Goal: Task Accomplishment & Management: Complete application form

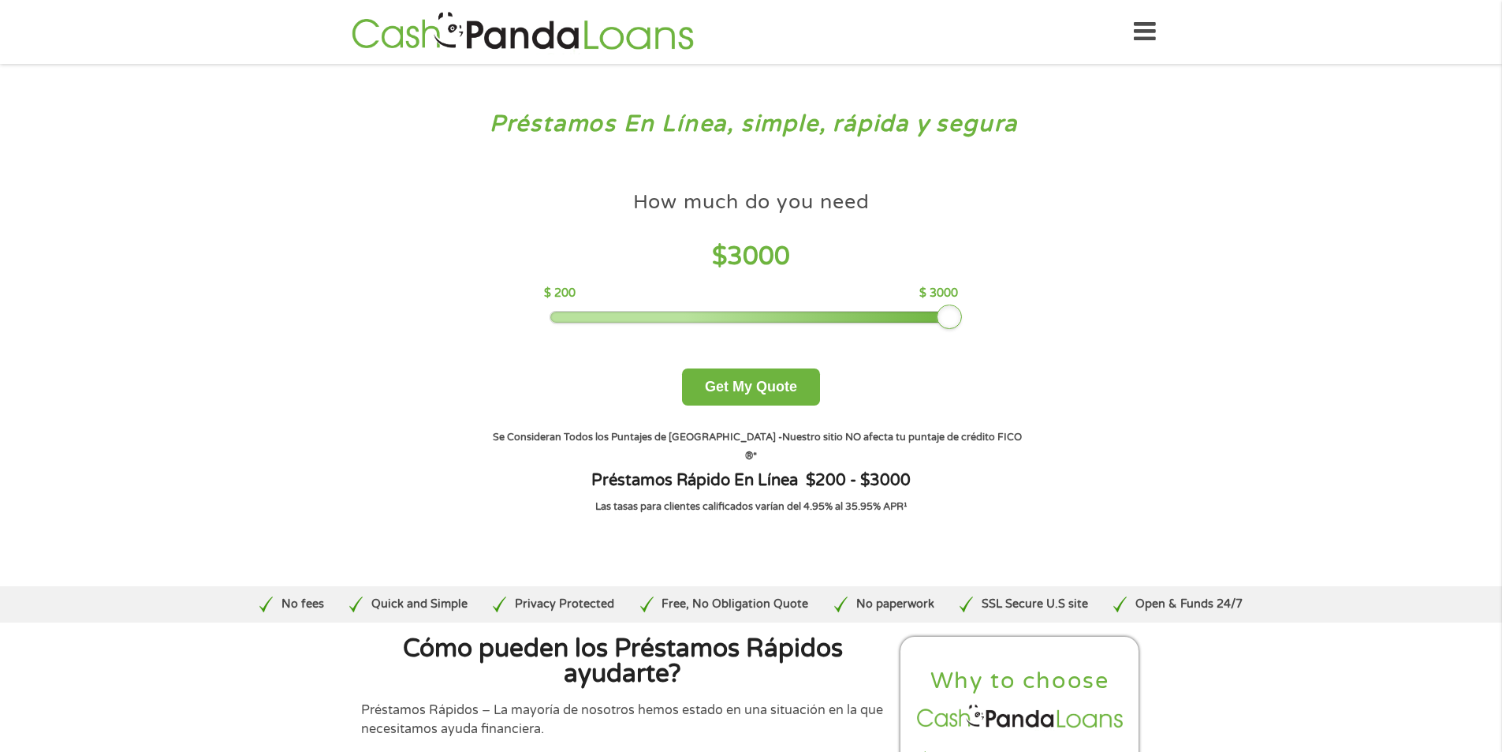
drag, startPoint x: 658, startPoint y: 319, endPoint x: 1002, endPoint y: 298, distance: 343.7
click at [1005, 296] on div "How much do you need $ 3000 $ 200 $ 3000 Get My Quote" at bounding box center [751, 294] width 552 height 222
click at [781, 390] on button "Get My Quote" at bounding box center [751, 386] width 138 height 37
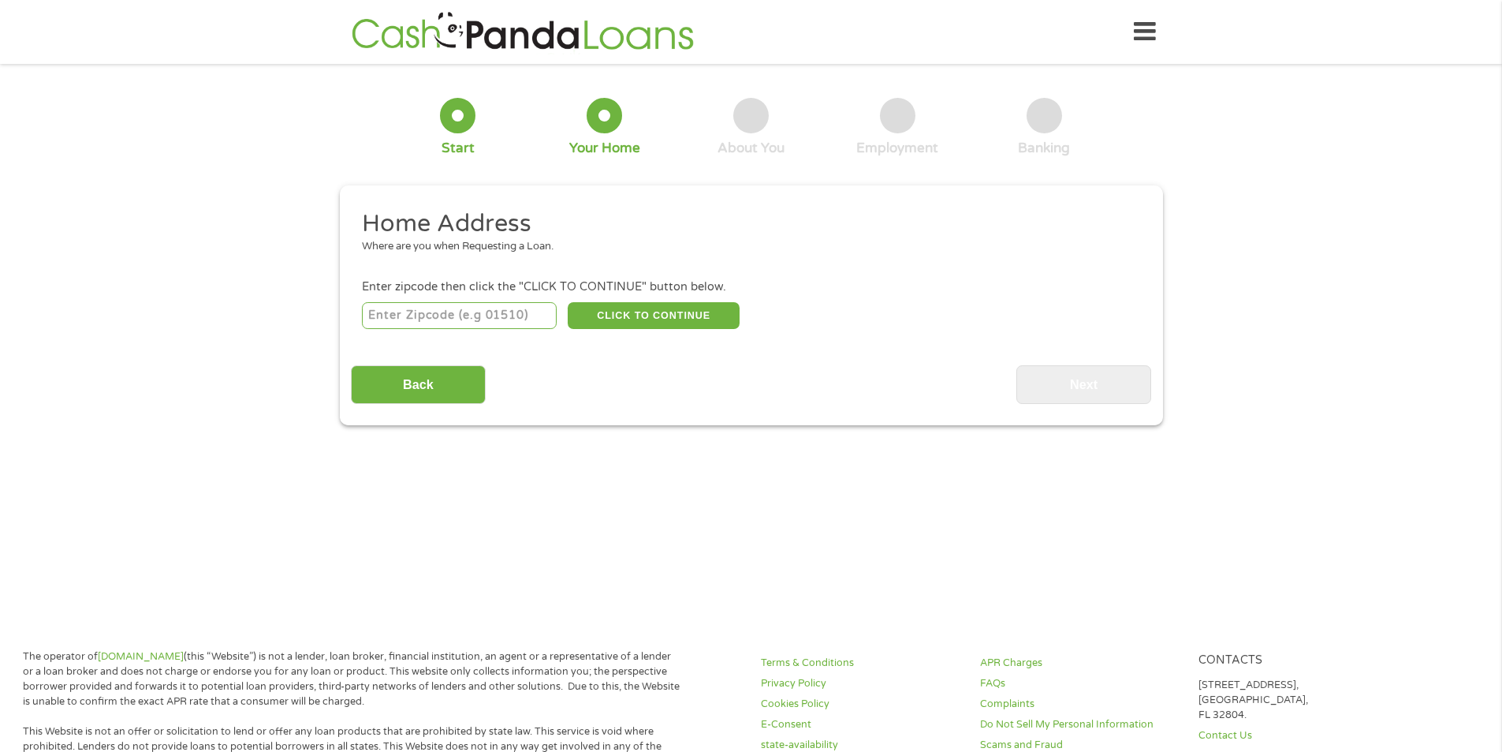
click at [474, 315] on input "number" at bounding box center [459, 315] width 195 height 27
type input "07601"
click at [618, 310] on button "CLICK TO CONTINUE" at bounding box center [654, 315] width 172 height 27
type input "07601"
type input "Hackensack"
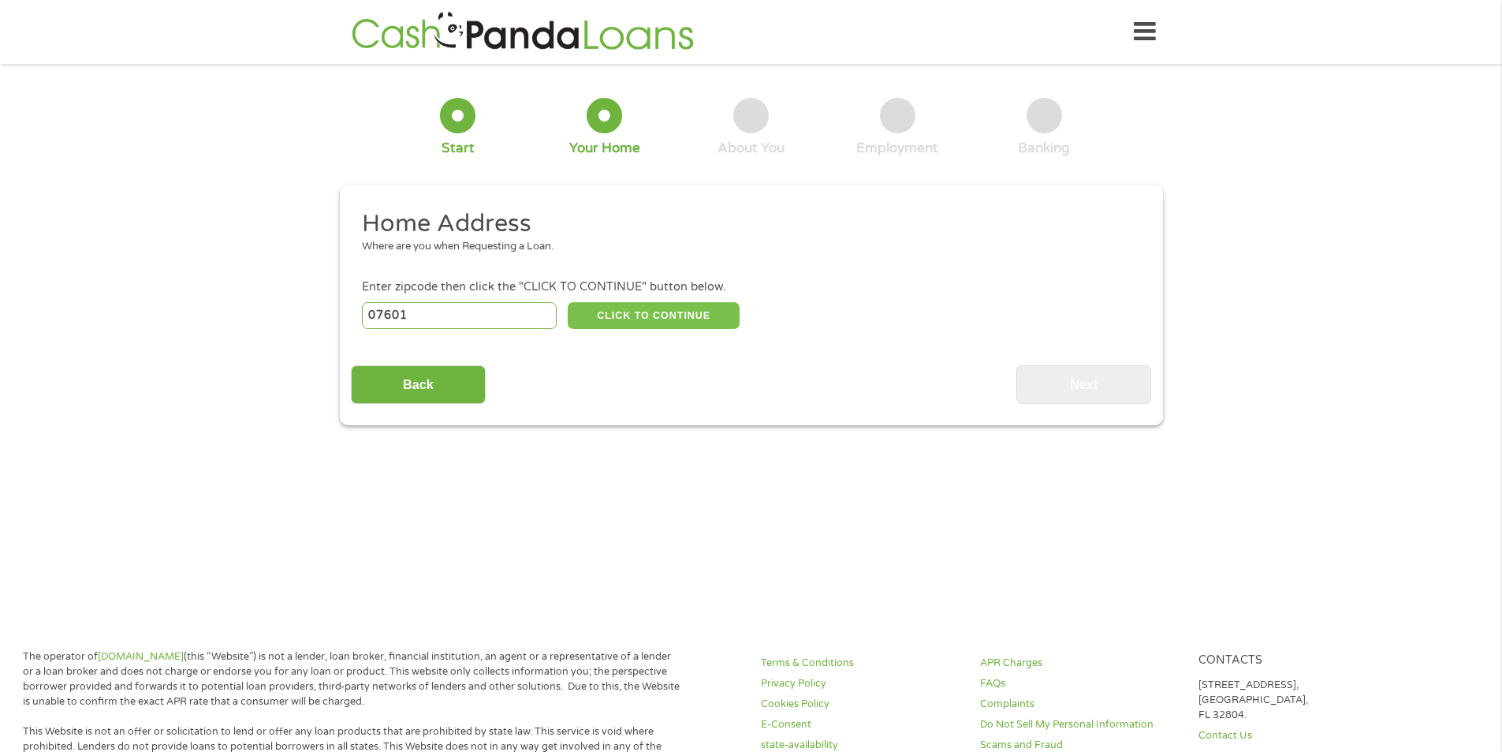
select select "New Jersey"
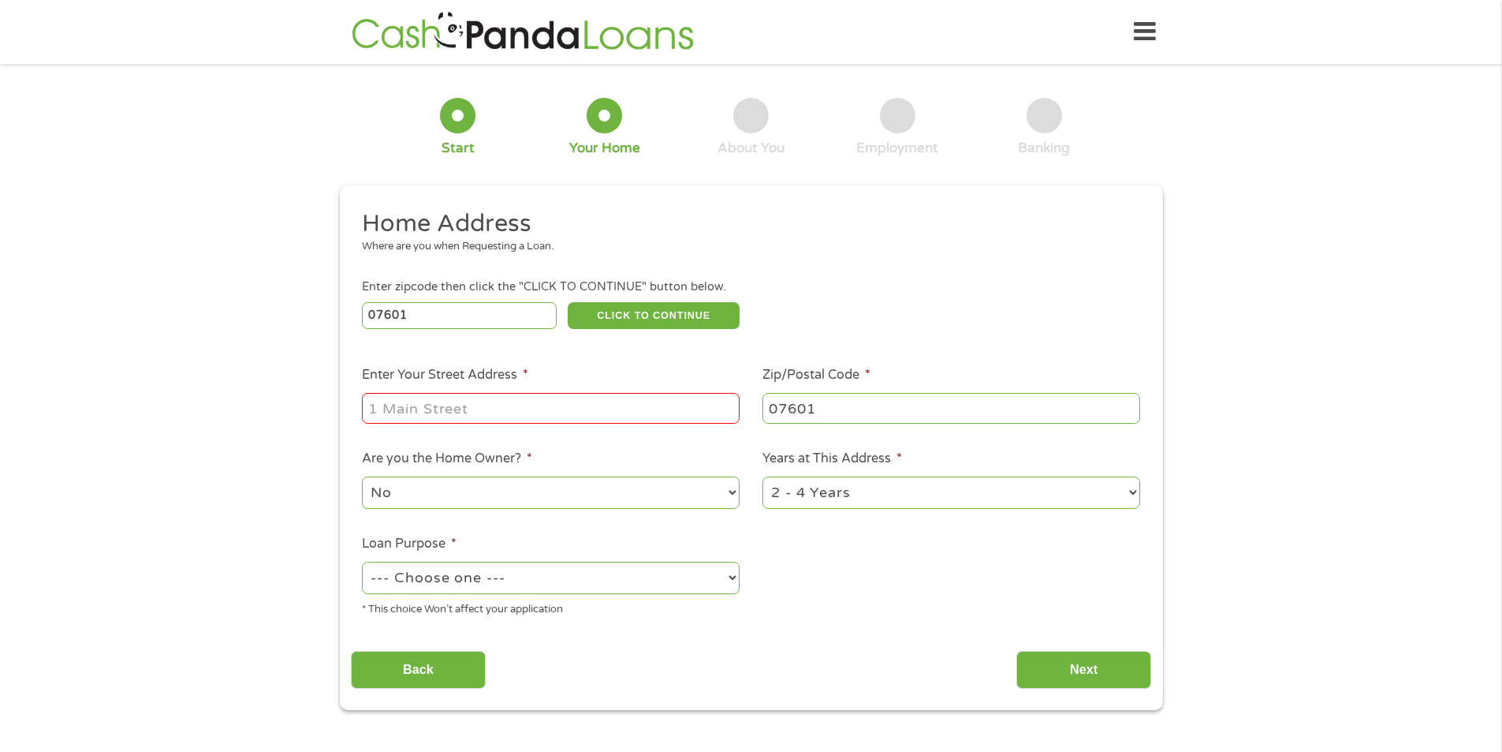
click at [423, 413] on input "Enter Your Street Address *" at bounding box center [551, 408] width 378 height 30
type input "180 Bloom St Apt. 107"
click at [521, 498] on select "No Yes" at bounding box center [551, 492] width 378 height 32
click at [362, 476] on select "No Yes" at bounding box center [551, 492] width 378 height 32
click at [846, 497] on select "1 Year or less 1 - 2 Years 2 - 4 Years Over 4 Years" at bounding box center [952, 492] width 378 height 32
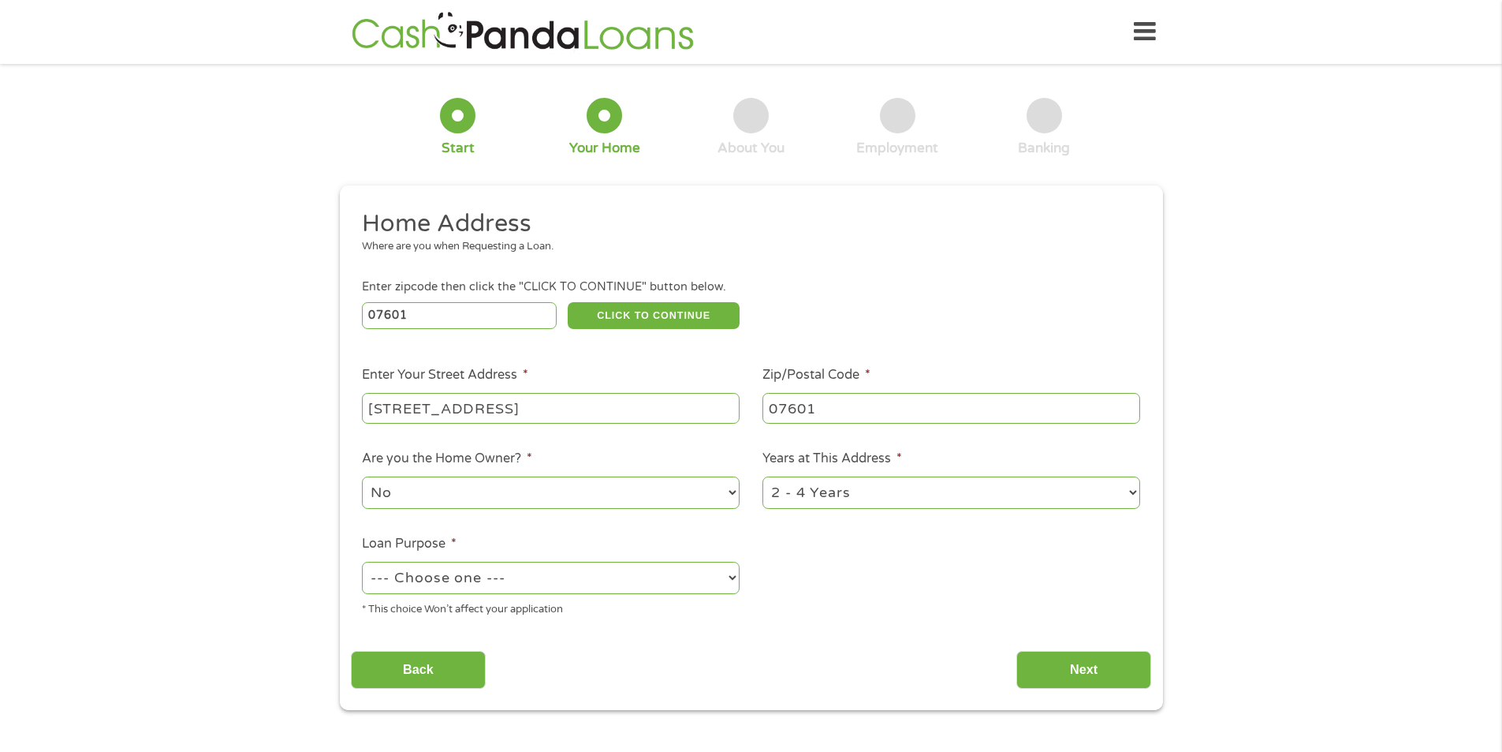
click at [763, 476] on select "1 Year or less 1 - 2 Years 2 - 4 Years Over 4 Years" at bounding box center [952, 492] width 378 height 32
click at [459, 579] on select "--- Choose one --- Pay Bills Debt Consolidation Home Improvement Major Purchase…" at bounding box center [551, 577] width 378 height 32
select select "shorttermcash"
click at [362, 561] on select "--- Choose one --- Pay Bills Debt Consolidation Home Improvement Major Purchase…" at bounding box center [551, 577] width 378 height 32
click at [1058, 668] on input "Next" at bounding box center [1083, 670] width 135 height 39
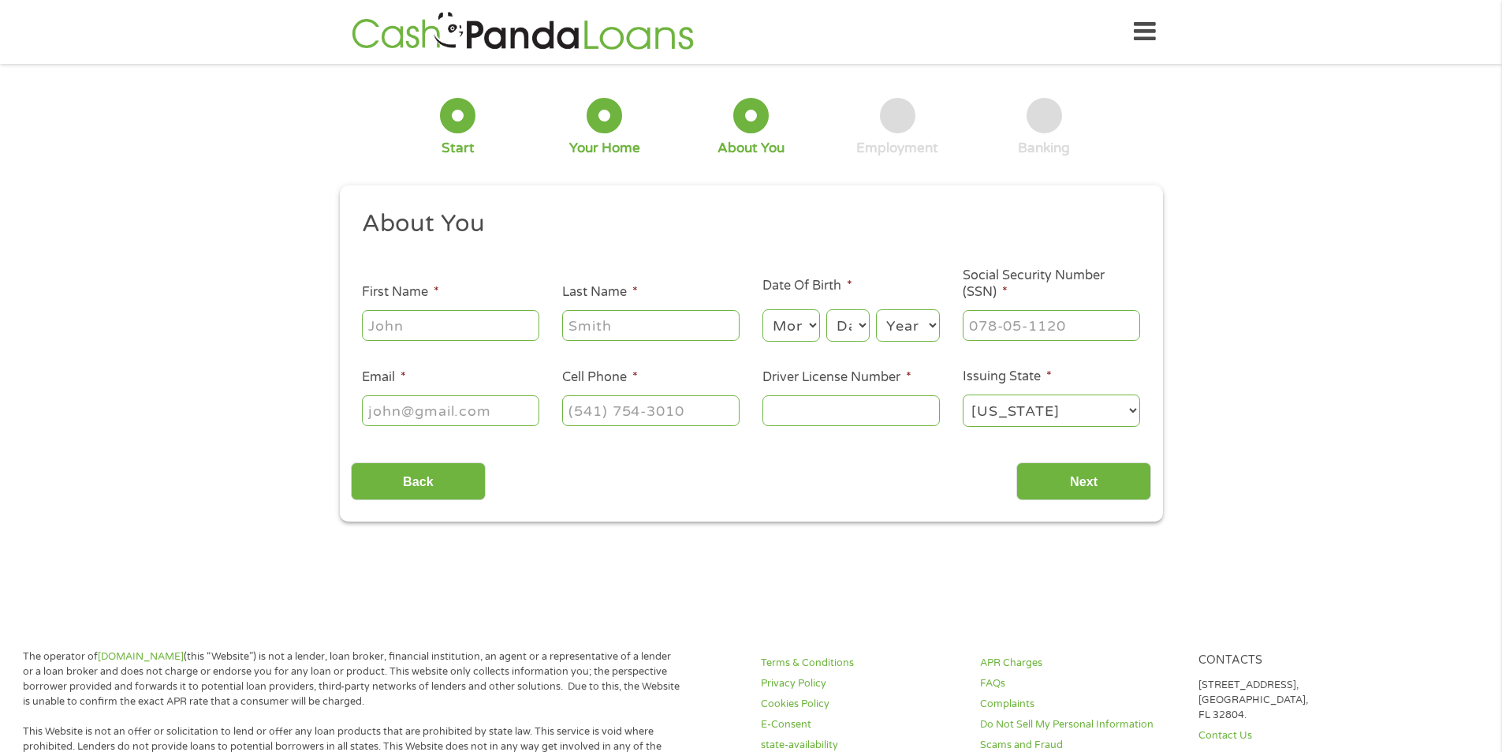
scroll to position [6, 6]
click at [413, 324] on input "First Name *" at bounding box center [450, 325] width 177 height 30
type input "Jesus"
type input "Cabreja"
click at [799, 331] on select "Month 1 2 3 4 5 6 7 8 9 10 11 12" at bounding box center [792, 325] width 58 height 32
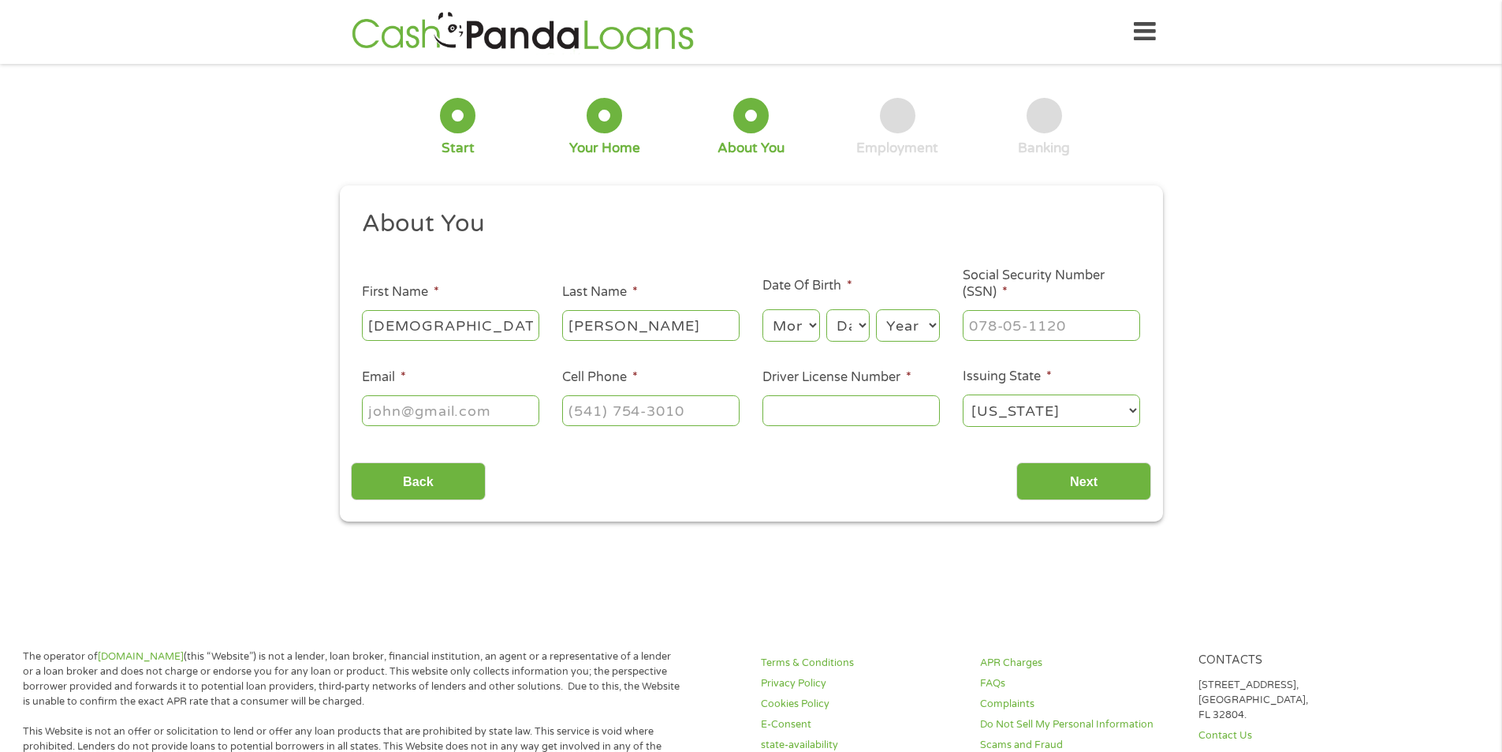
select select "6"
click at [763, 309] on select "Month 1 2 3 4 5 6 7 8 9 10 11 12" at bounding box center [792, 325] width 58 height 32
click at [857, 319] on select "Day 1 2 3 4 5 6 7 8 9 10 11 12 13 14 15 16 17 18 19 20 21 22 23 24 25 26 27 28 …" at bounding box center [847, 325] width 43 height 32
select select "20"
click at [826, 309] on select "Day 1 2 3 4 5 6 7 8 9 10 11 12 13 14 15 16 17 18 19 20 21 22 23 24 25 26 27 28 …" at bounding box center [847, 325] width 43 height 32
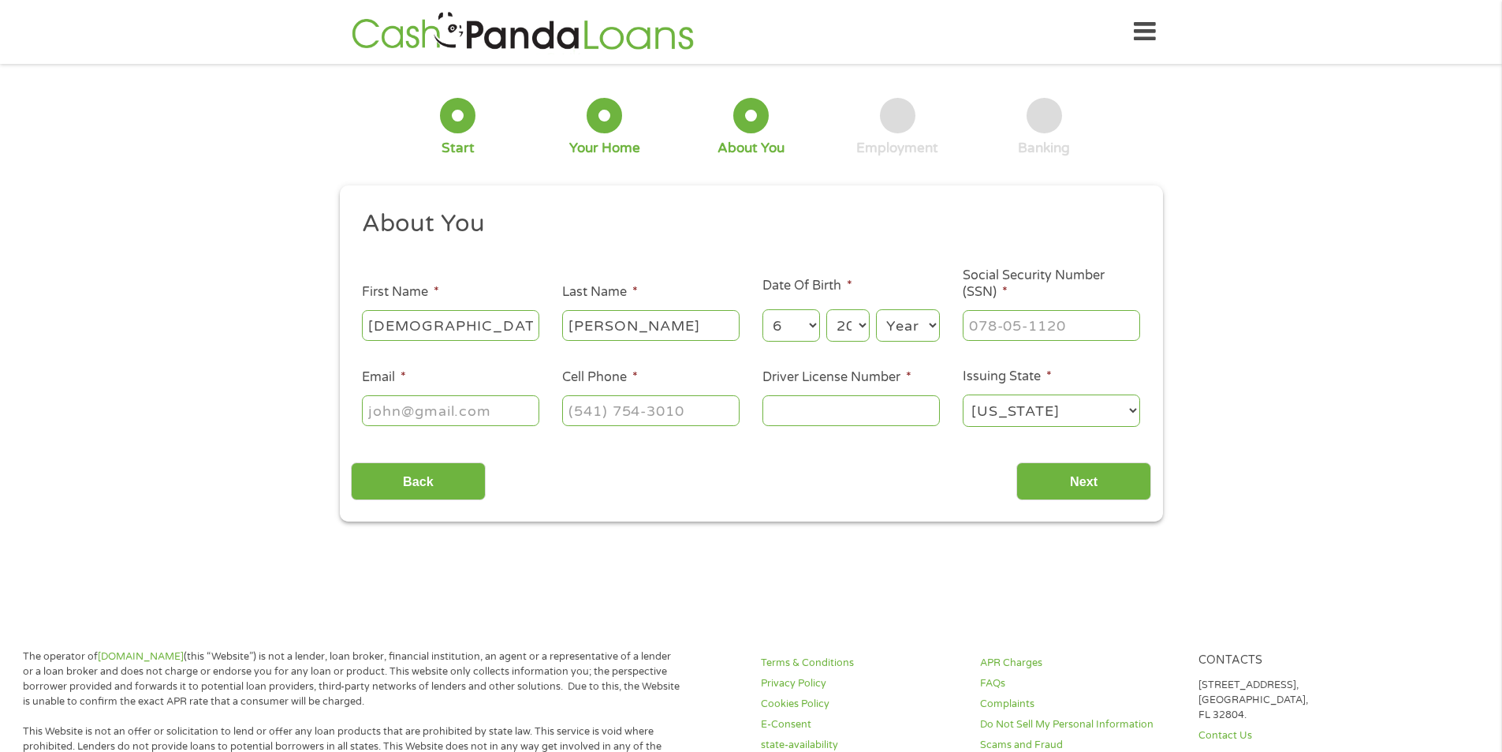
click at [912, 330] on select "Year 2007 2006 2005 2004 2003 2002 2001 2000 1999 1998 1997 1996 1995 1994 1993…" at bounding box center [908, 325] width 64 height 32
select select "1986"
click at [876, 309] on select "Year 2007 2006 2005 2004 2003 2002 2001 2000 1999 1998 1997 1996 1995 1994 1993…" at bounding box center [908, 325] width 64 height 32
click at [979, 327] on input "___-__-____" at bounding box center [1051, 325] width 177 height 30
type input "991-94-8928"
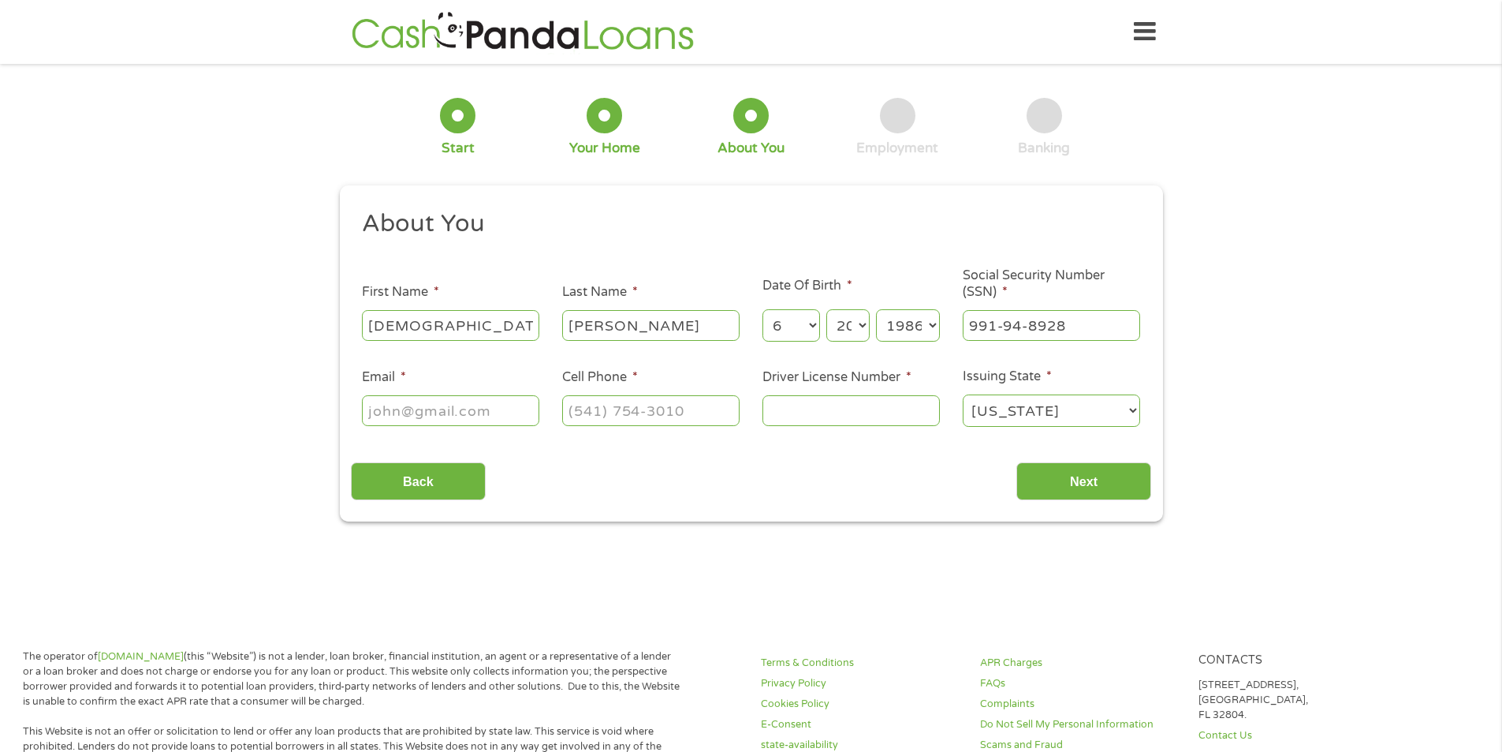
click at [423, 413] on input "Email *" at bounding box center [450, 410] width 177 height 30
type input "ingcabreja0620@gmail.com"
click at [602, 422] on input "(___) ___-____" at bounding box center [650, 410] width 177 height 30
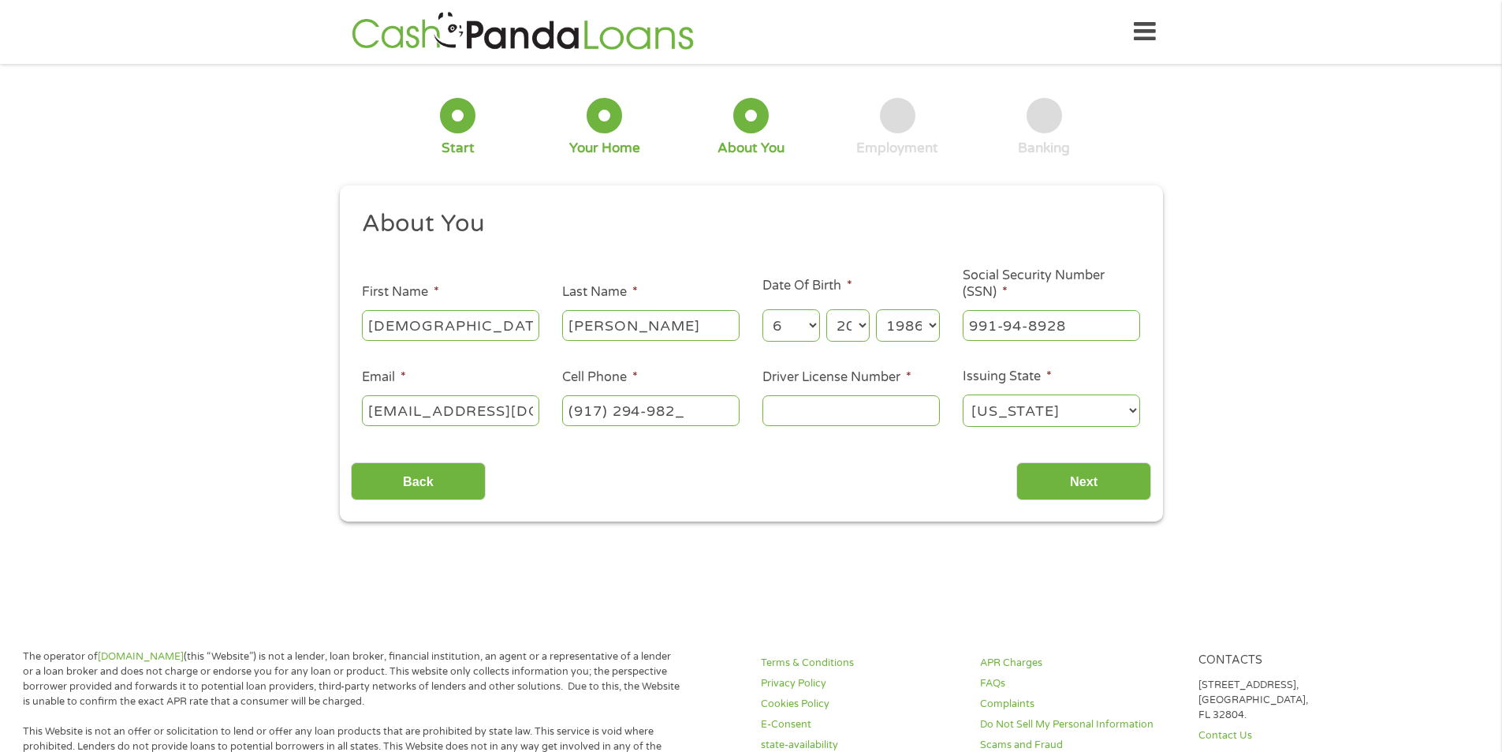
type input "(917) 294-9825"
click at [784, 412] on input "Driver License Number *" at bounding box center [851, 410] width 177 height 30
type input "145567779"
click at [1005, 415] on select "Alabama Alaska Arizona Arkansas California Colorado Connecticut Delaware Distri…" at bounding box center [1051, 410] width 177 height 32
select select "New York"
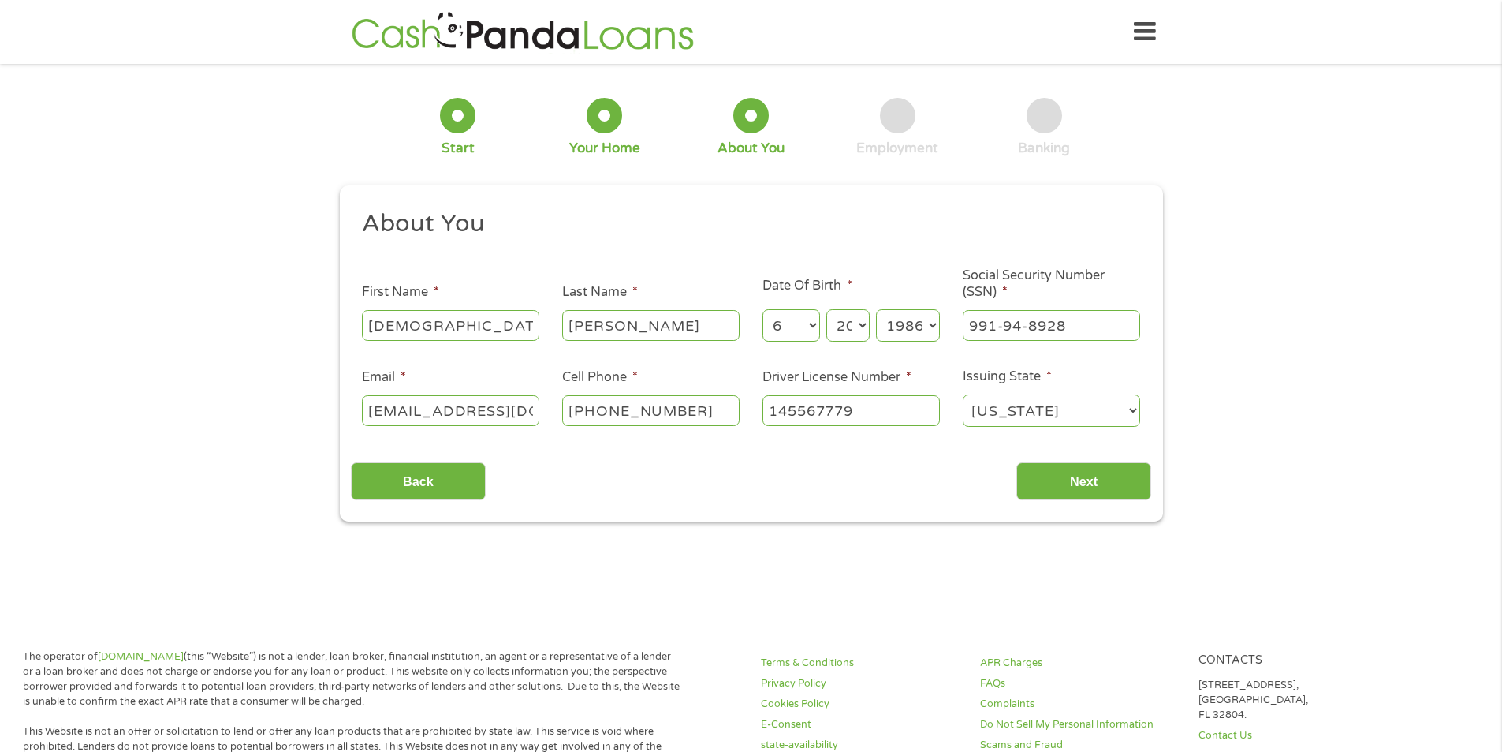
click at [963, 394] on select "Alabama Alaska Arizona Arkansas California Colorado Connecticut Delaware Distri…" at bounding box center [1051, 410] width 177 height 32
click at [1087, 483] on input "Next" at bounding box center [1083, 481] width 135 height 39
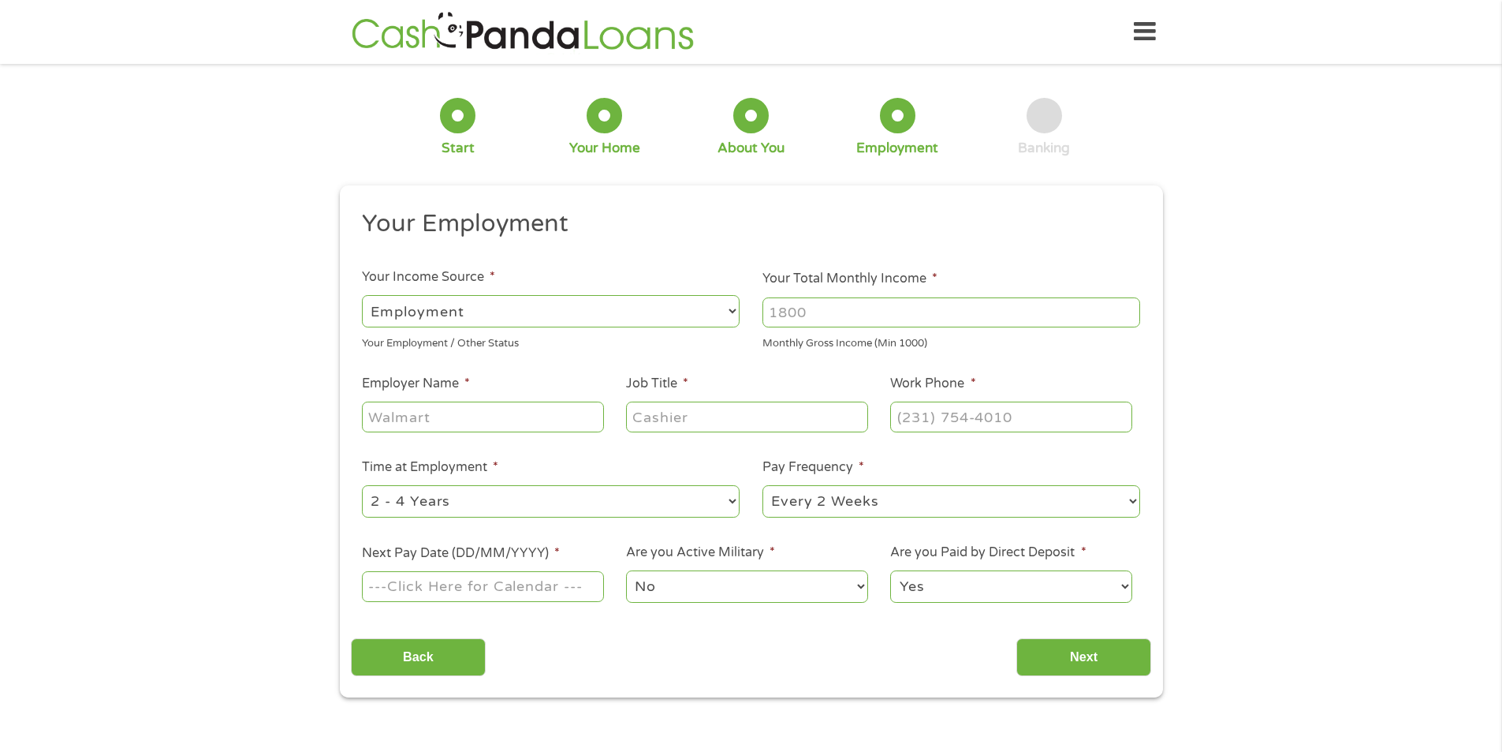
scroll to position [6, 6]
click at [789, 315] on input "Your Total Monthly Income *" at bounding box center [952, 312] width 378 height 30
click at [856, 326] on input "Your Total Monthly Income *" at bounding box center [952, 312] width 378 height 30
type input "2800"
click at [452, 424] on input "Employer Name *" at bounding box center [482, 416] width 241 height 30
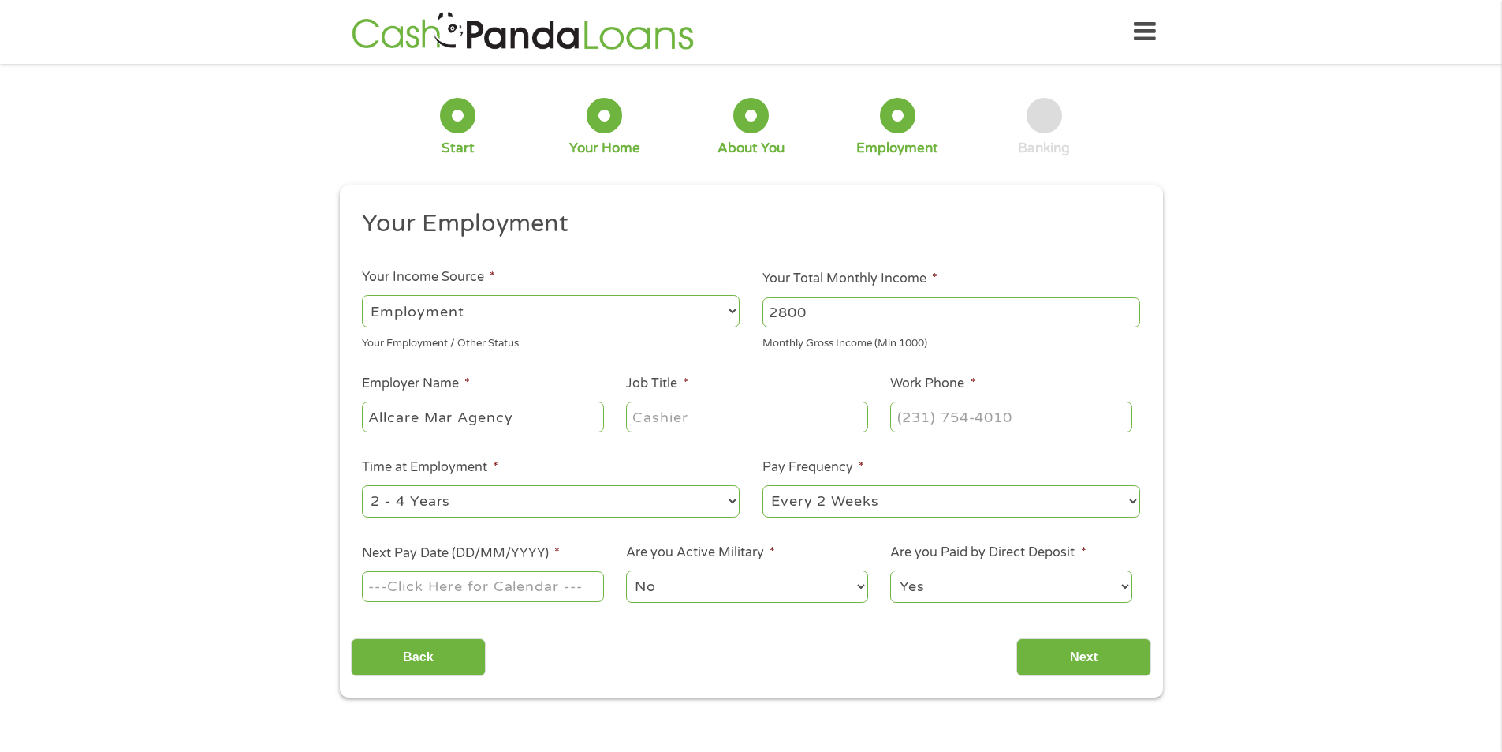
type input "Allcare Mar Agency"
click at [674, 414] on input "Job Title *" at bounding box center [746, 416] width 241 height 30
type input "Technology"
click at [897, 423] on input "(___) ___-____" at bounding box center [1010, 416] width 241 height 30
type input "(800) 697-5631"
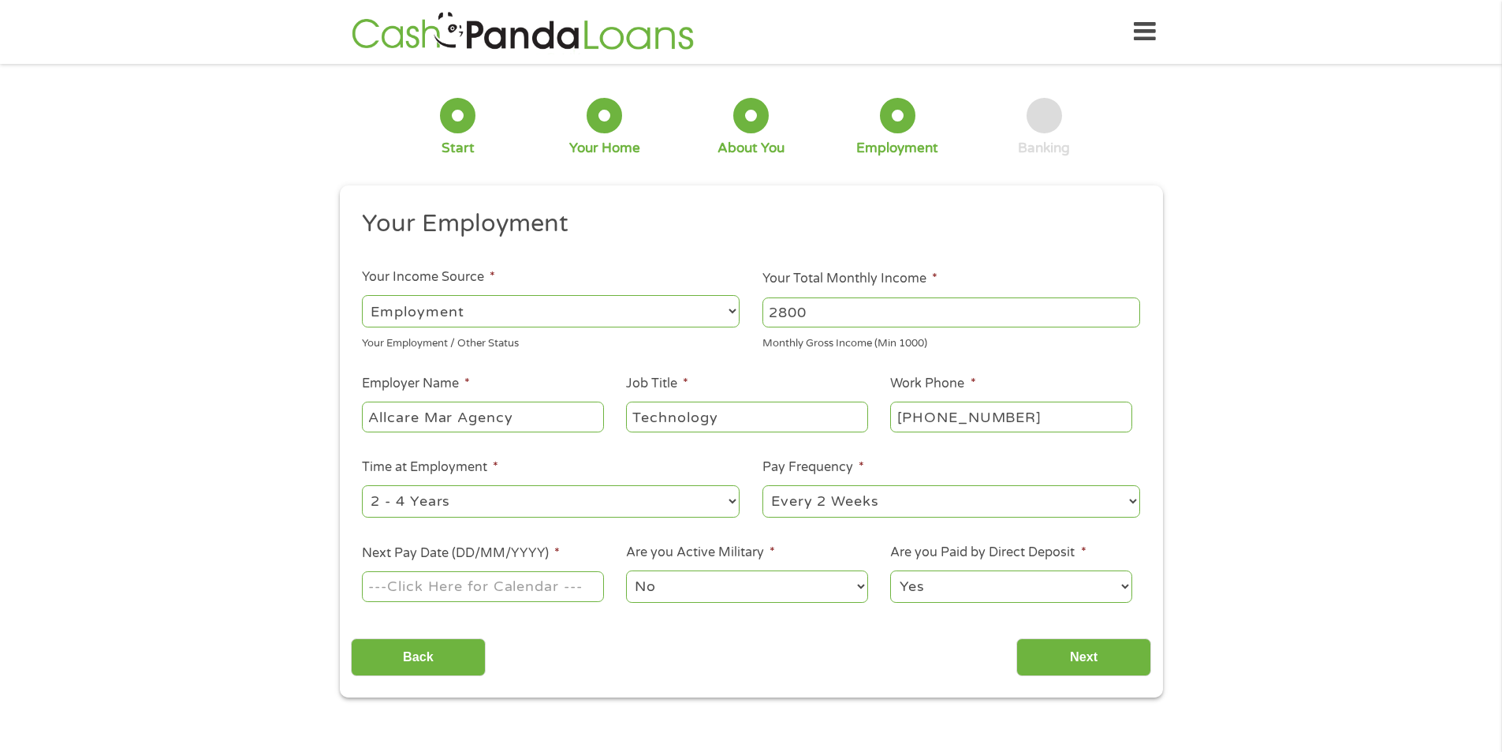
click at [534, 505] on select "--- Choose one --- 1 Year or less 1 - 2 Years 2 - 4 Years Over 4 Years" at bounding box center [551, 501] width 378 height 32
click at [826, 502] on select "--- Choose one --- Every 2 Weeks Every Week Monthly Semi-Monthly" at bounding box center [952, 501] width 378 height 32
select select "weekly"
click at [763, 485] on select "--- Choose one --- Every 2 Weeks Every Week Monthly Semi-Monthly" at bounding box center [952, 501] width 378 height 32
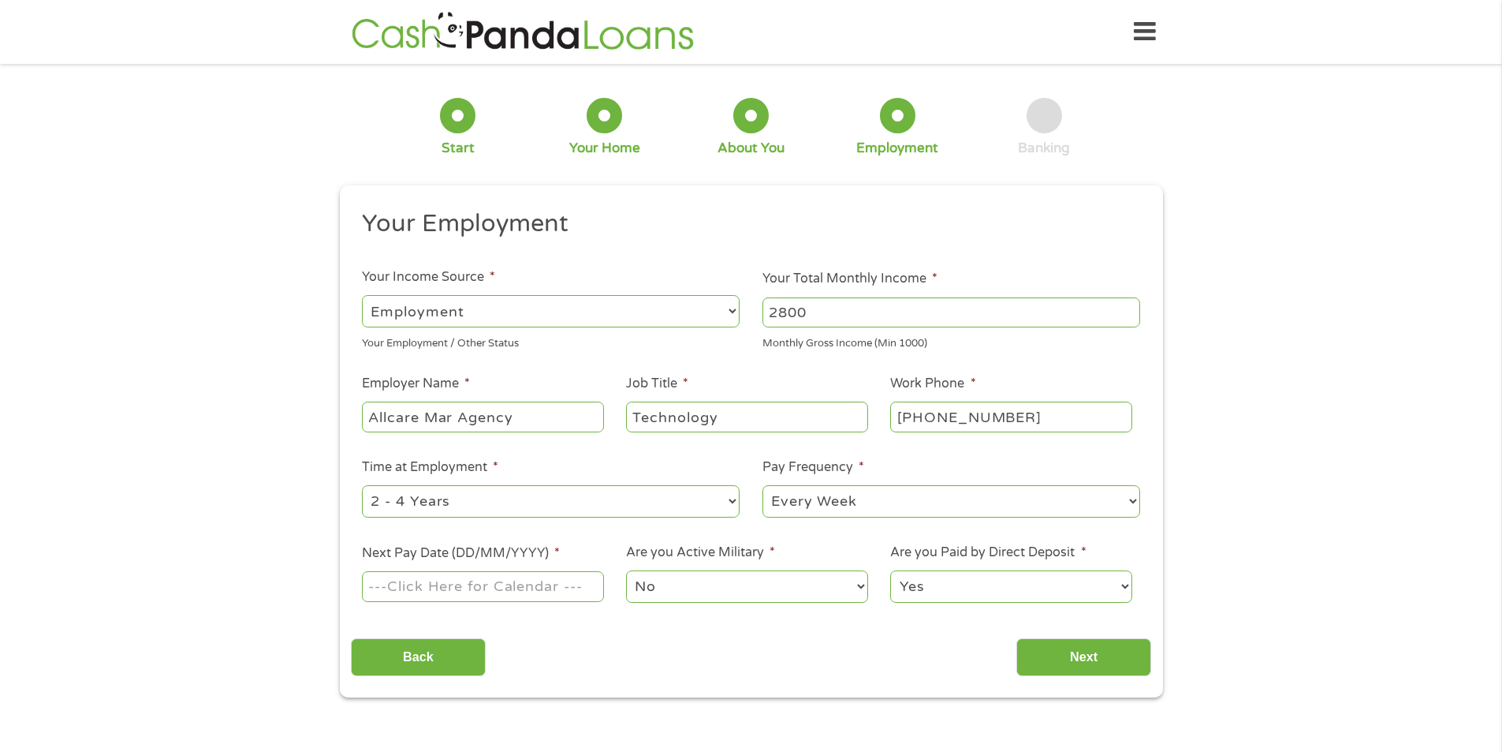
click at [436, 587] on input "Next Pay Date (DD/MM/YYYY) *" at bounding box center [482, 586] width 241 height 30
type input "10/10/2025"
click at [683, 588] on select "No Yes" at bounding box center [746, 586] width 241 height 32
click at [683, 591] on select "No Yes" at bounding box center [746, 586] width 241 height 32
click at [1065, 654] on input "Next" at bounding box center [1083, 657] width 135 height 39
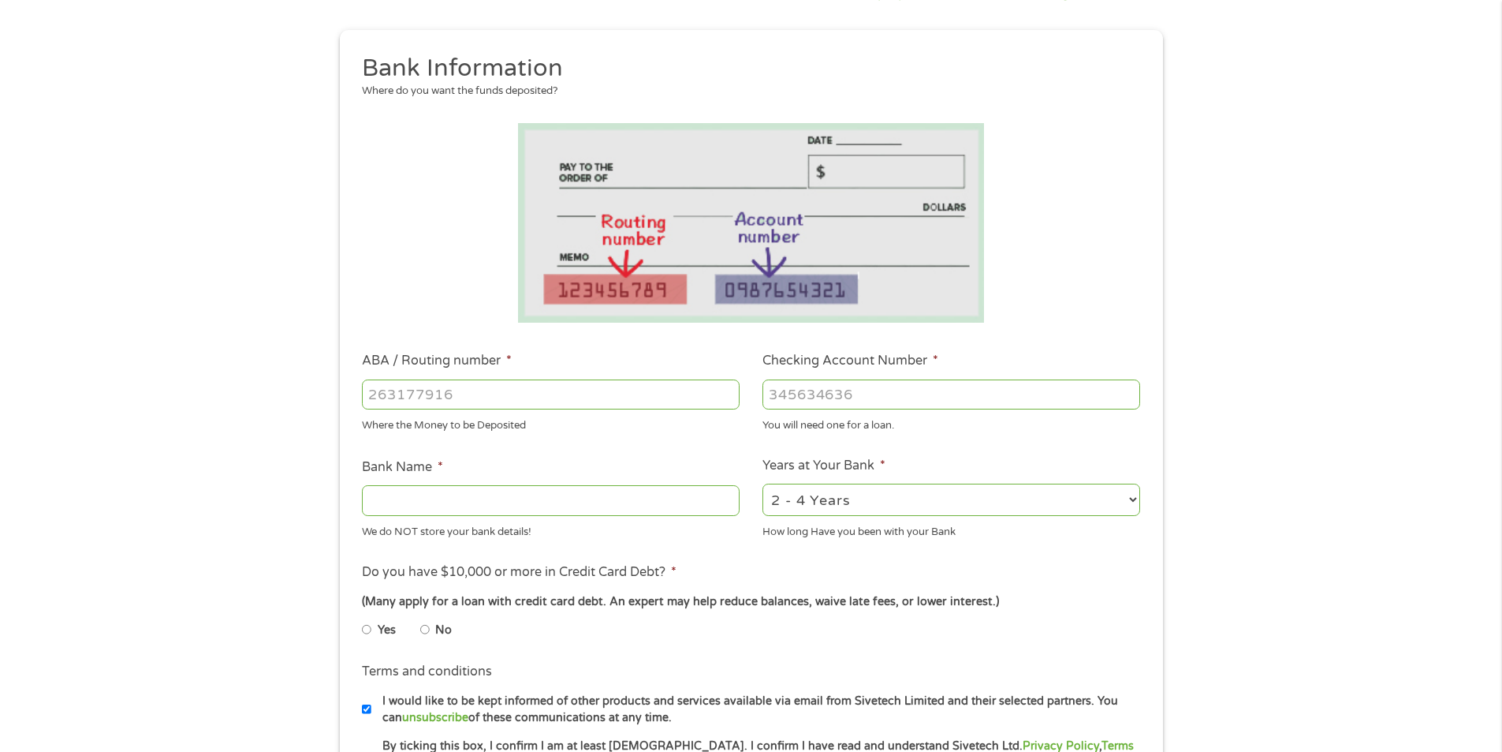
scroll to position [158, 0]
click at [382, 395] on input "ABA / Routing number *" at bounding box center [551, 392] width 378 height 30
type input "021200339"
type input "BANK OF AMERICA NA"
type input "021200339"
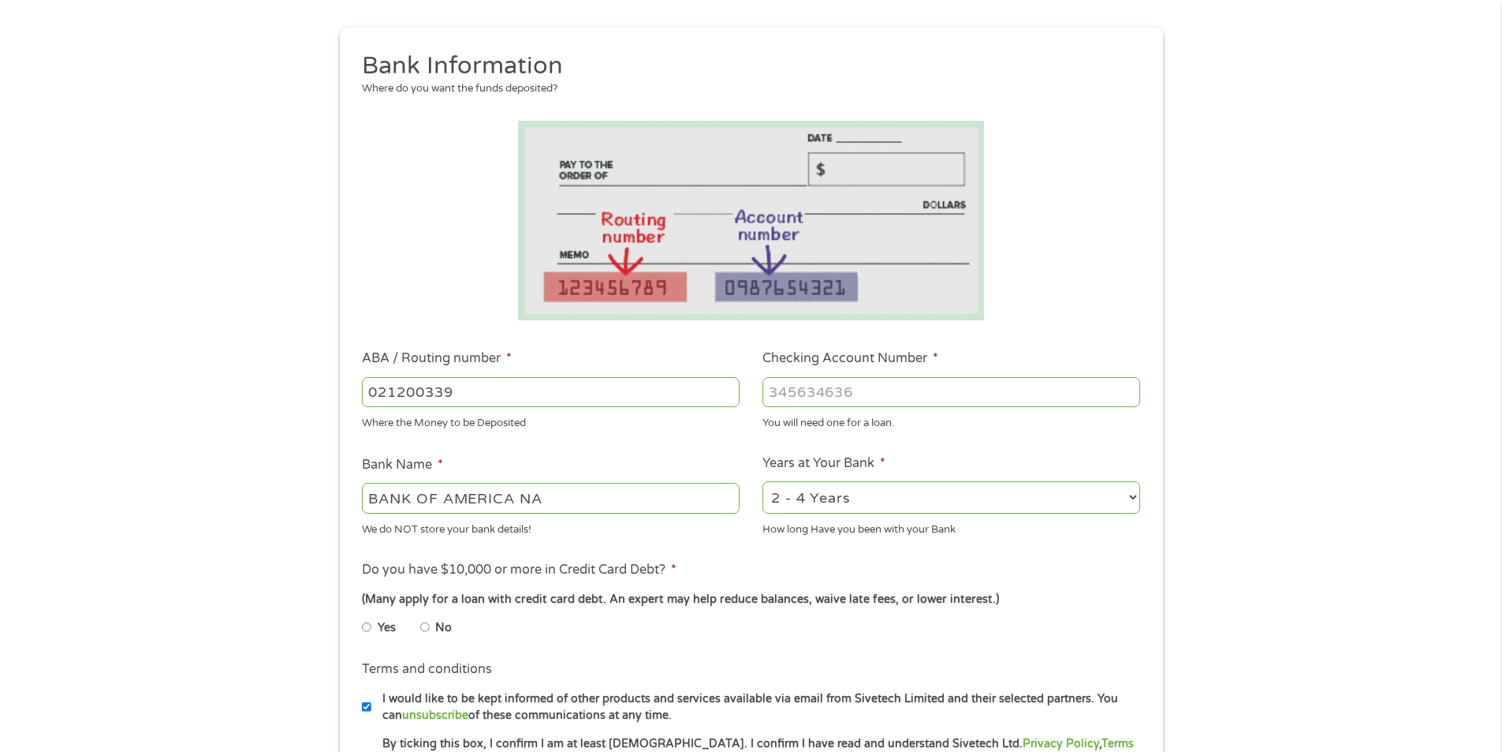
click at [856, 396] on input "Checking Account Number *" at bounding box center [952, 392] width 378 height 30
type input "381065725463"
click at [994, 437] on ul "Bank Information Where do you want the funds deposited? ABA / Routing number * …" at bounding box center [751, 442] width 800 height 785
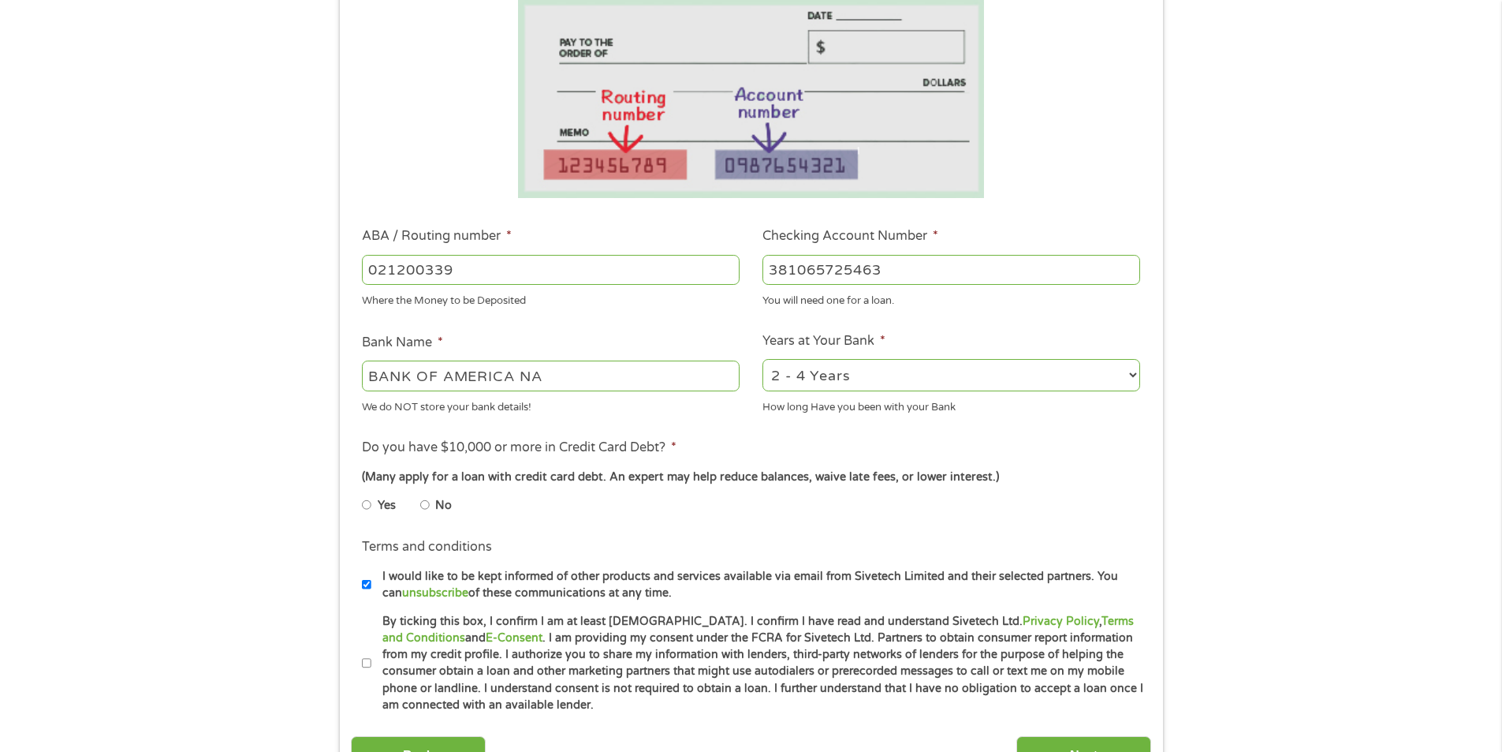
scroll to position [315, 0]
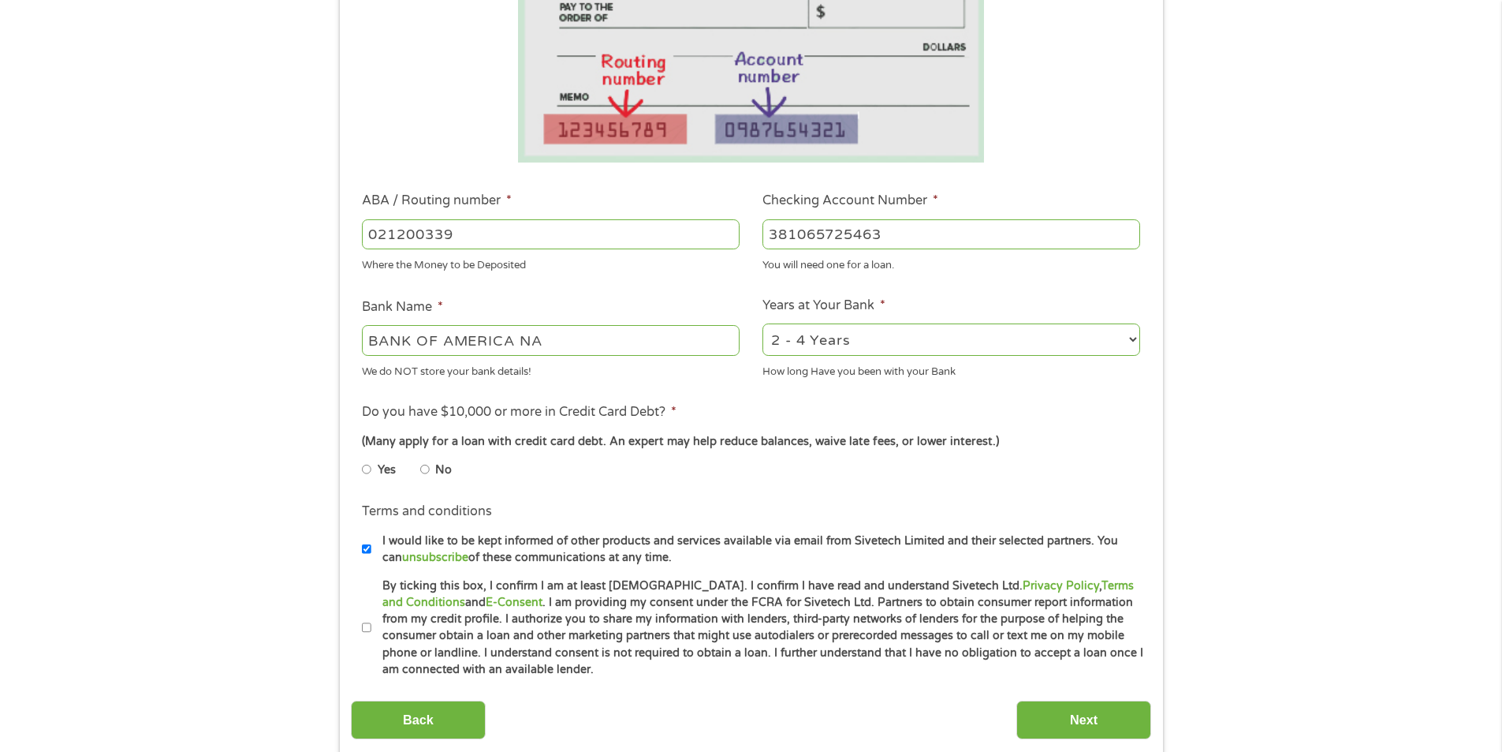
click at [425, 469] on input "No" at bounding box center [424, 469] width 9 height 25
radio input "true"
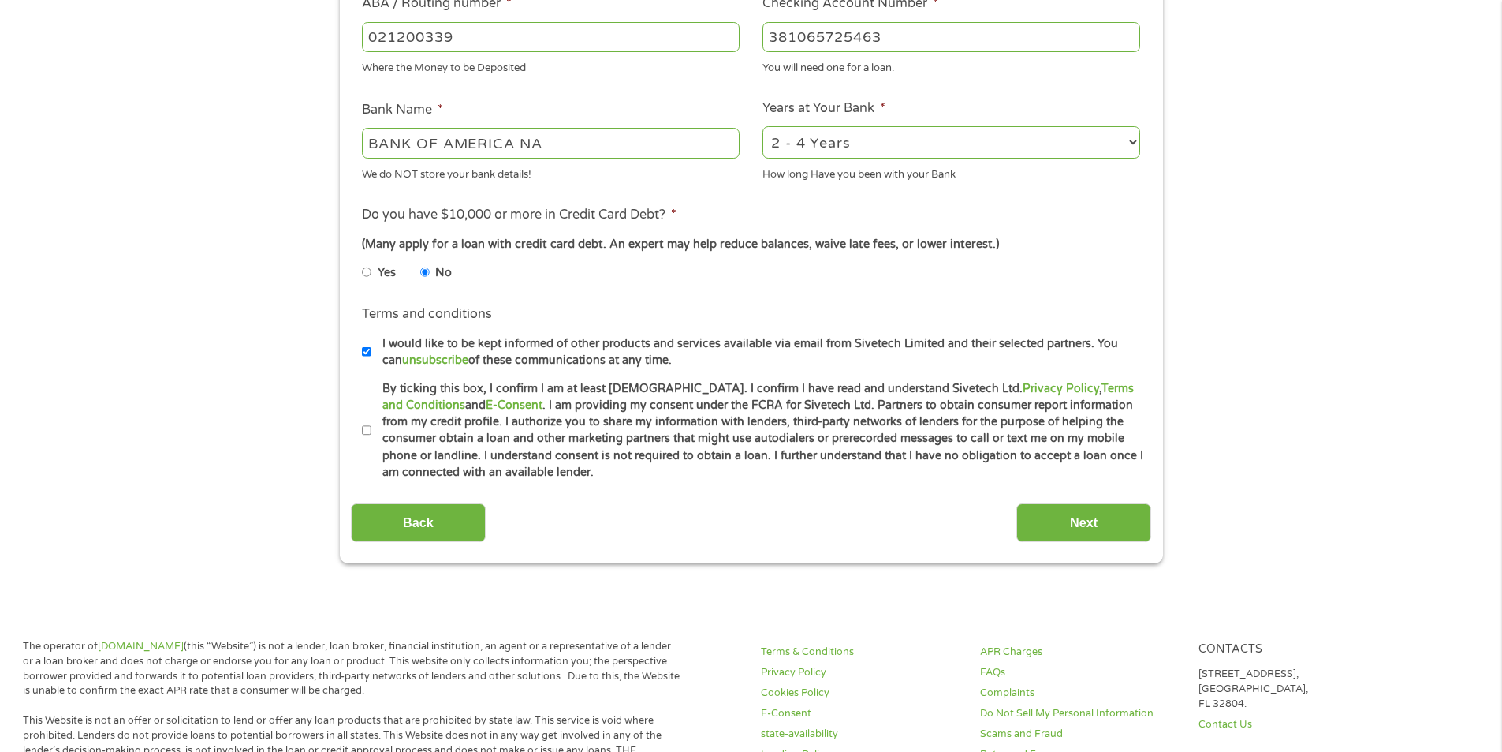
scroll to position [552, 0]
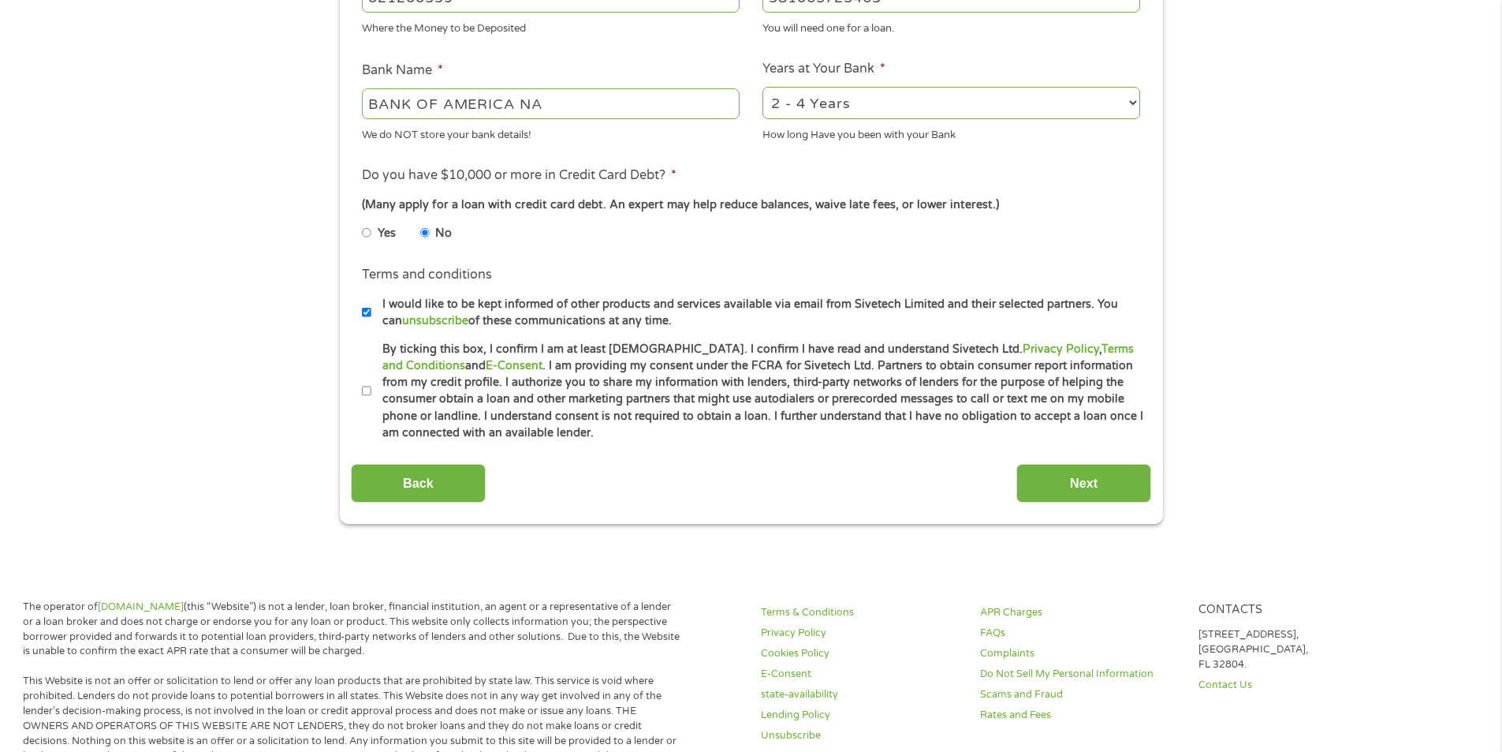
click at [367, 389] on input "By ticking this box, I confirm I am at least 18 years old. I confirm I have rea…" at bounding box center [366, 391] width 9 height 25
checkbox input "true"
click at [1079, 491] on input "Next" at bounding box center [1083, 483] width 135 height 39
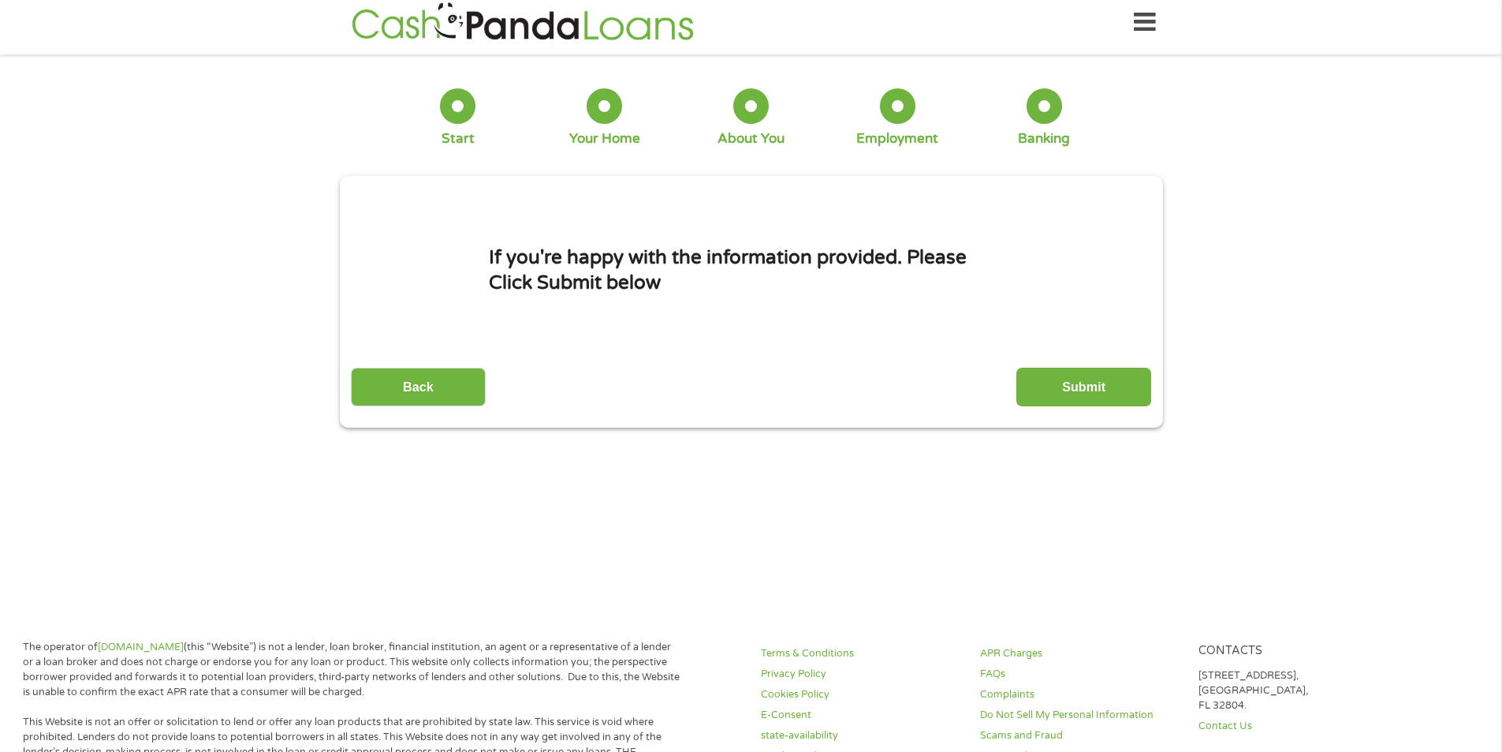
scroll to position [0, 0]
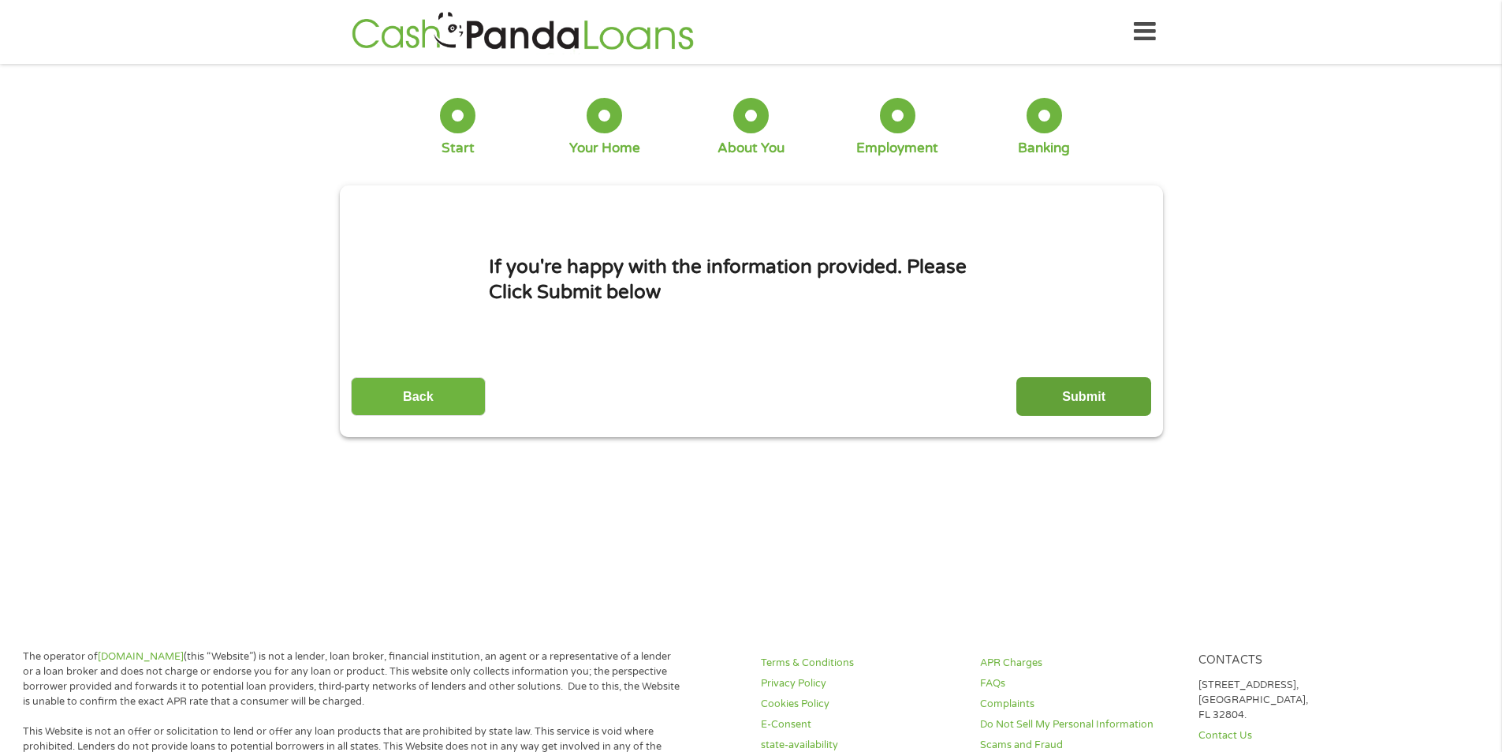
click at [1076, 391] on input "Submit" at bounding box center [1083, 396] width 135 height 39
